Goal: Task Accomplishment & Management: Manage account settings

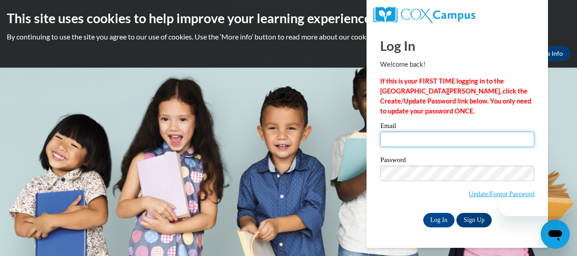
click at [408, 144] on input "Email" at bounding box center [457, 139] width 154 height 15
click at [407, 138] on input "Email" at bounding box center [457, 139] width 154 height 15
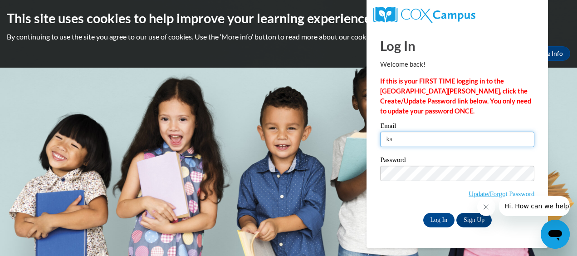
type input "k"
